Goal: Task Accomplishment & Management: Complete application form

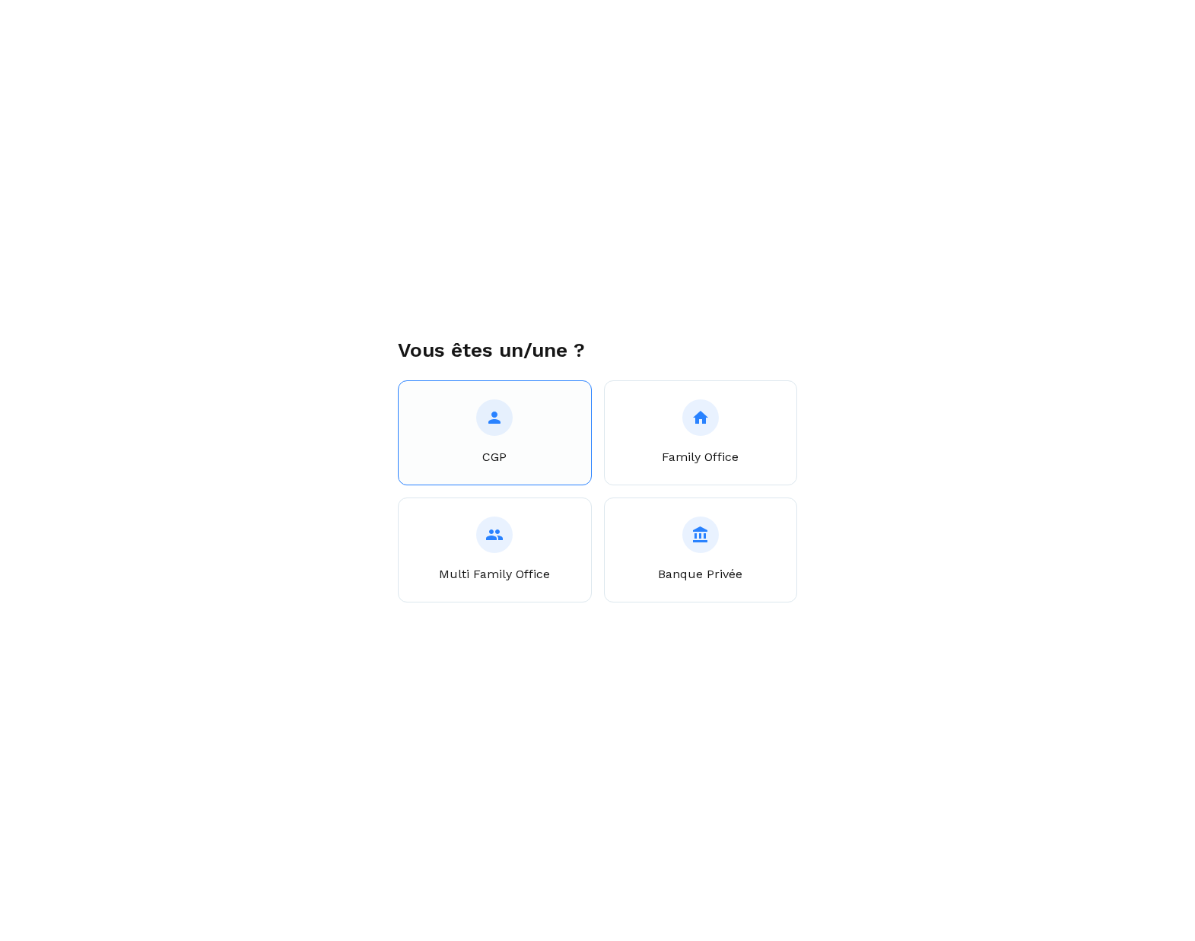
click at [507, 446] on button "CGP" at bounding box center [495, 432] width 194 height 105
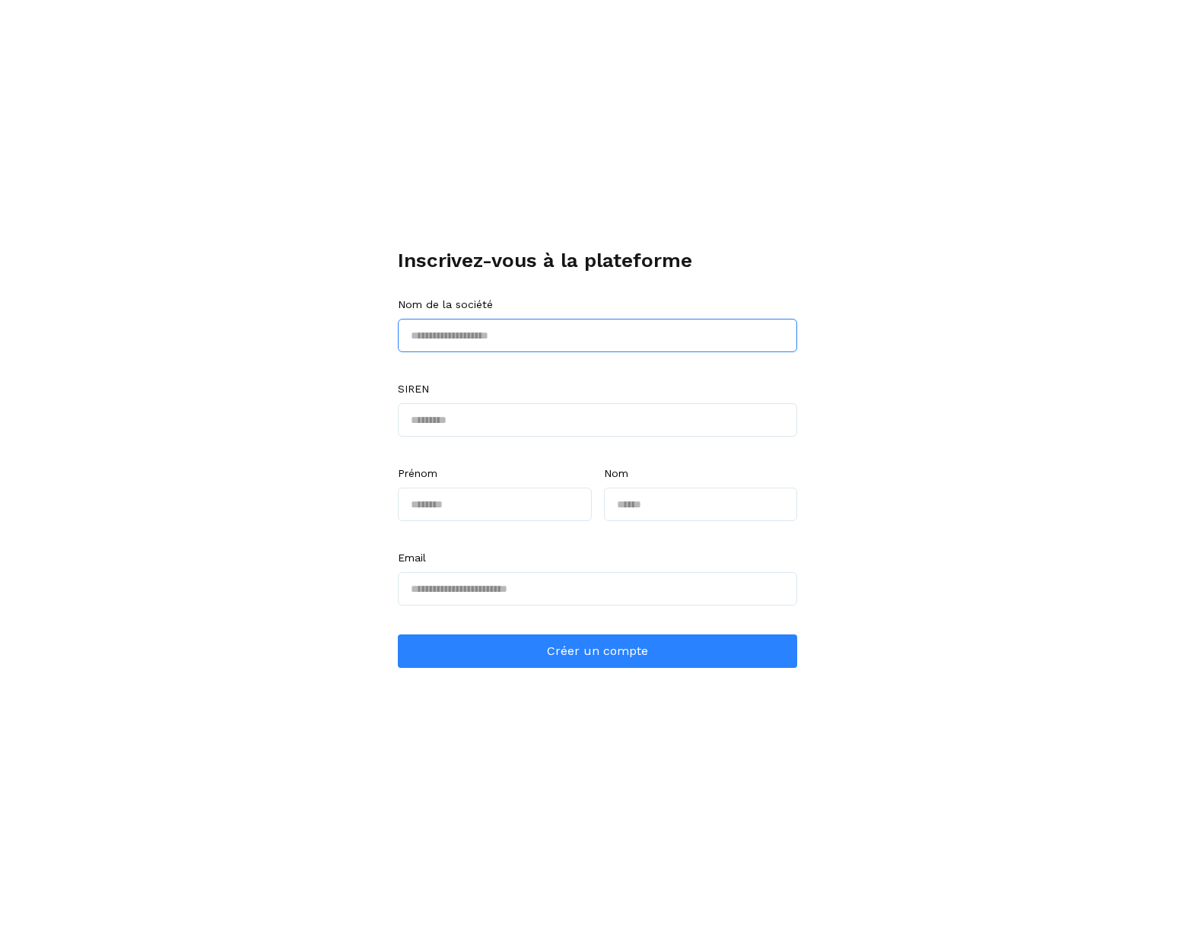
click at [523, 333] on input "text" at bounding box center [597, 335] width 399 height 33
click at [345, 373] on div "Inscrivez-vous à la plateforme Nom de la société SIREN Prénom Nom Email Créer u…" at bounding box center [597, 470] width 1195 height 941
click at [481, 429] on input "text" at bounding box center [597, 419] width 399 height 33
click at [301, 377] on div "Inscrivez-vous à la plateforme Nom de la société Ce champ est requis SIREN Ce c…" at bounding box center [597, 470] width 1195 height 941
click at [488, 339] on input "text" at bounding box center [597, 335] width 399 height 33
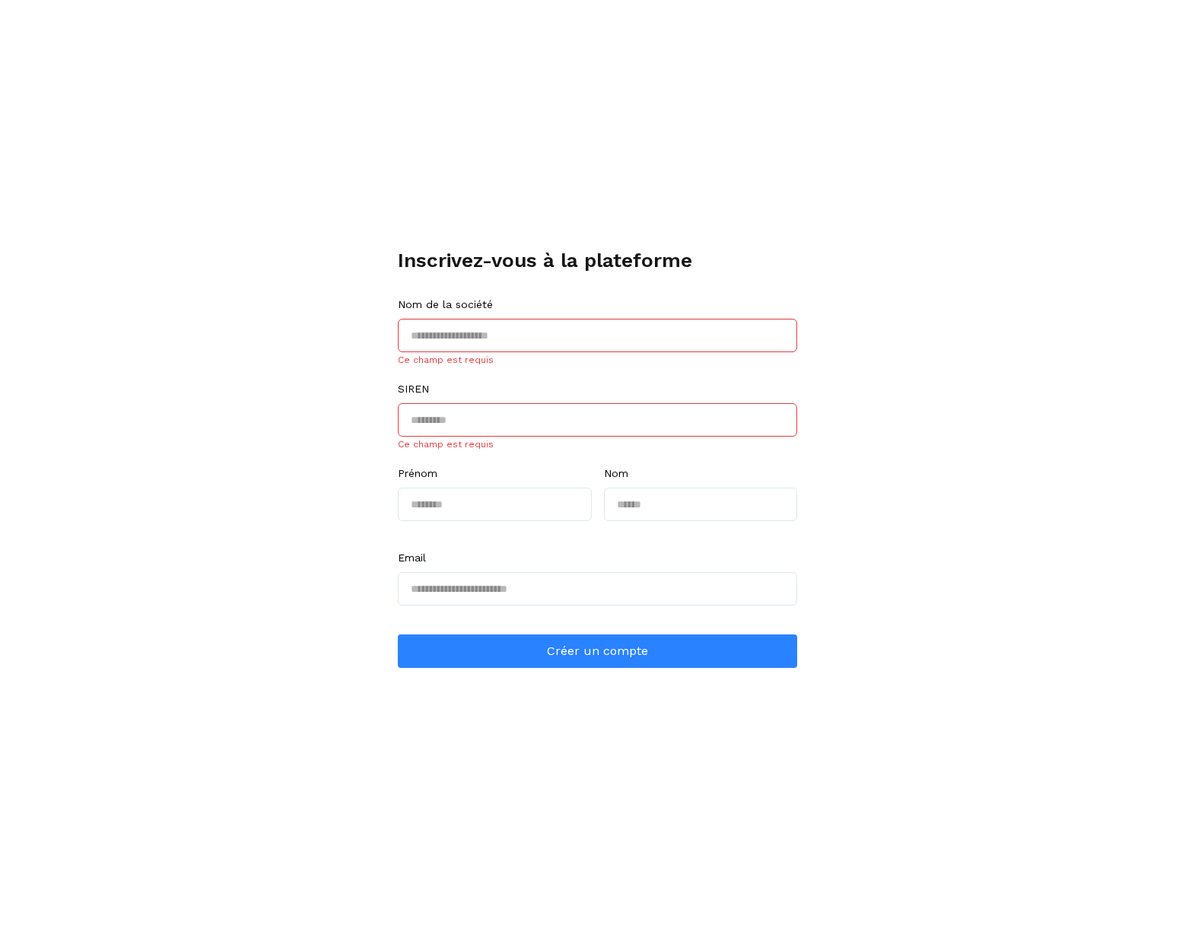
click at [458, 335] on input "text" at bounding box center [597, 335] width 399 height 33
click at [457, 414] on input "text" at bounding box center [597, 419] width 399 height 33
click at [453, 499] on input "text" at bounding box center [495, 504] width 194 height 33
click at [657, 505] on input "text" at bounding box center [701, 504] width 194 height 33
click at [506, 584] on input "text" at bounding box center [597, 588] width 399 height 33
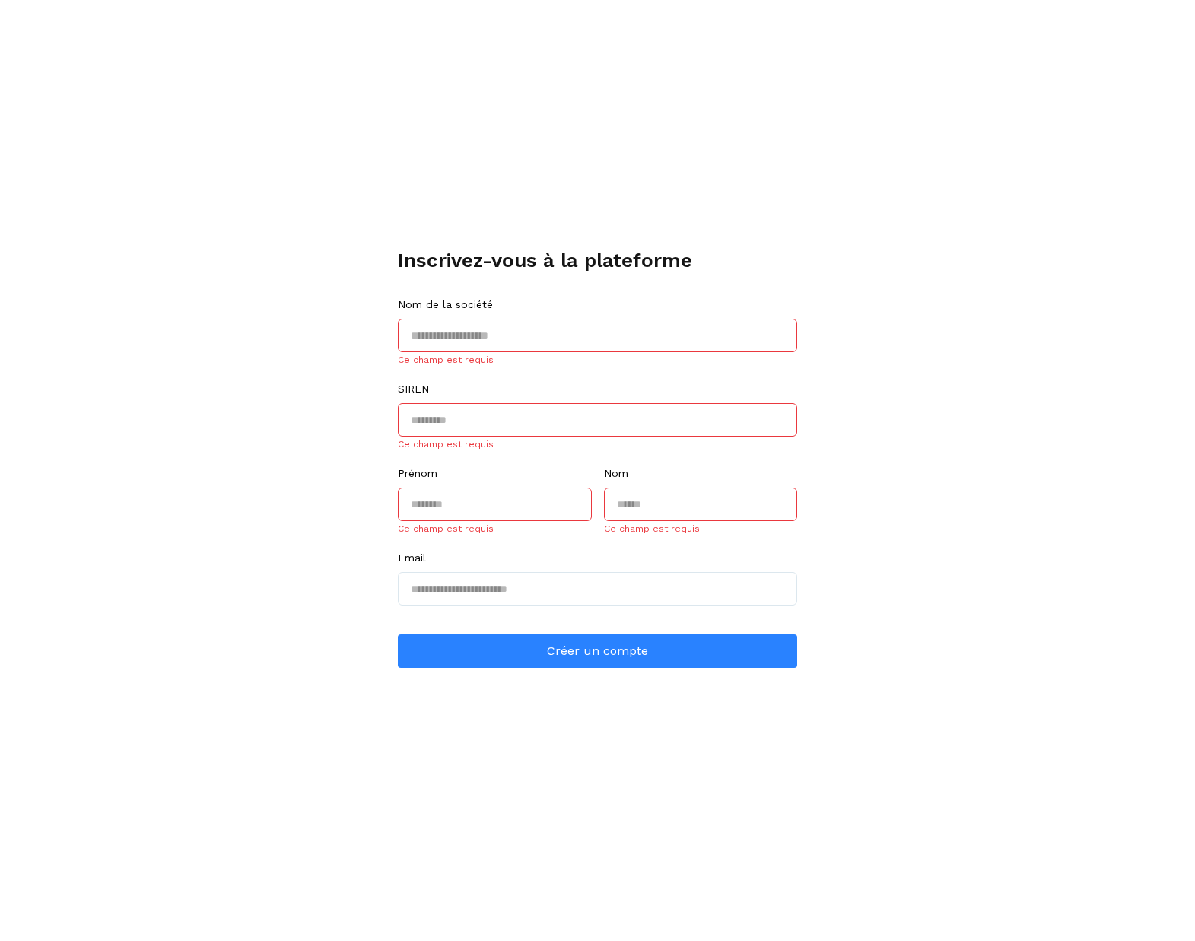
click at [314, 464] on div "Inscrivez-vous à la plateforme Nom de la société Ce champ est requis SIREN Ce c…" at bounding box center [597, 470] width 1195 height 941
